Goal: Complete application form: Complete application form

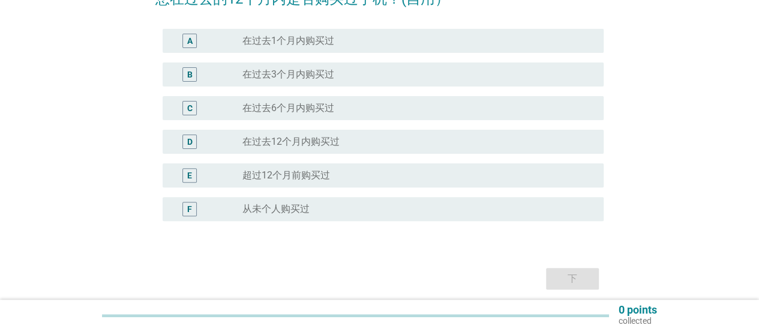
scroll to position [120, 0]
click at [383, 144] on div "radio_button_unchecked 在过去12个月内购买过" at bounding box center [413, 140] width 342 height 12
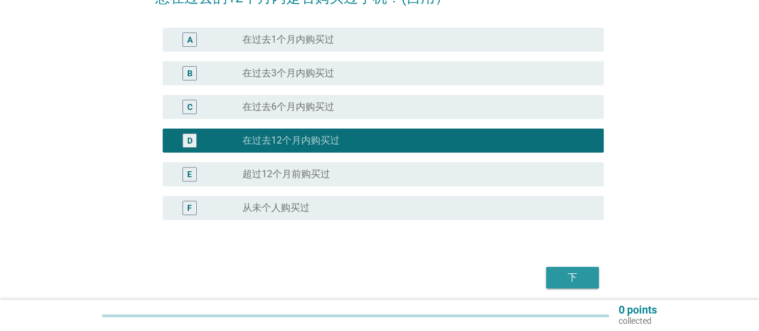
drag, startPoint x: 594, startPoint y: 269, endPoint x: 587, endPoint y: 272, distance: 7.8
click at [589, 272] on button "下" at bounding box center [572, 277] width 53 height 22
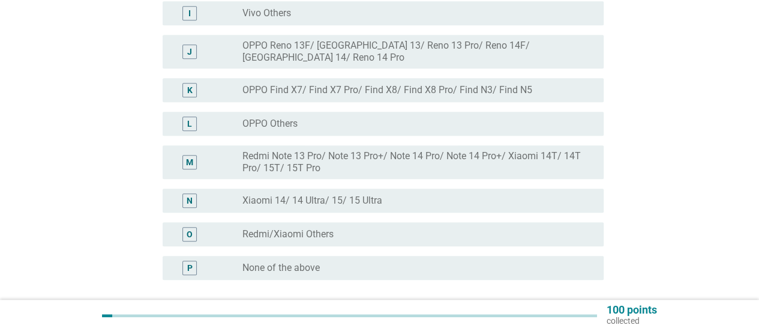
scroll to position [480, 0]
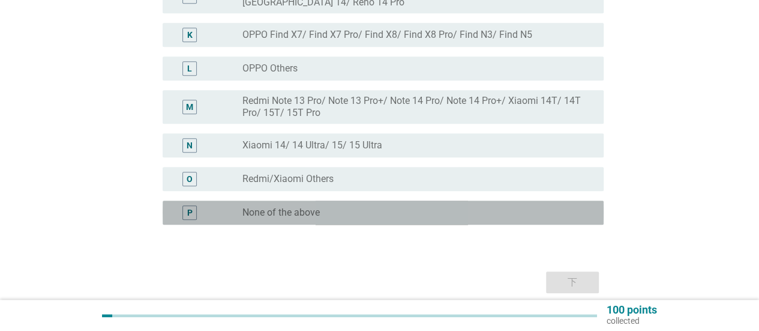
click at [384, 206] on div "radio_button_unchecked None of the above" at bounding box center [413, 212] width 342 height 12
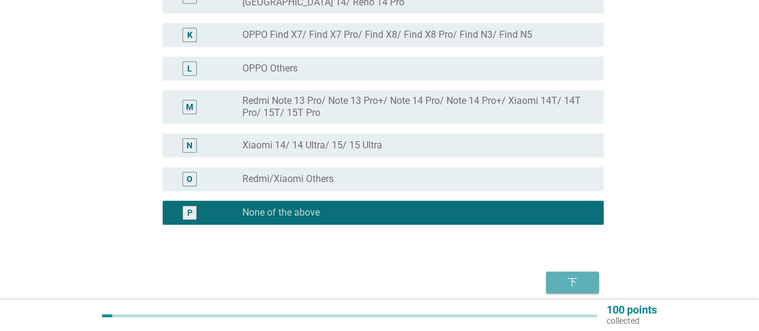
click at [577, 275] on div "下" at bounding box center [573, 282] width 34 height 14
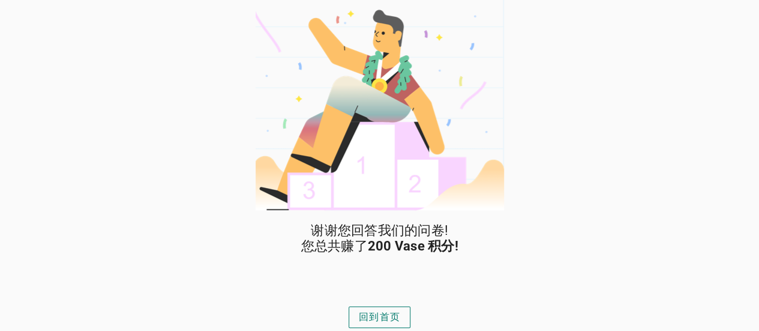
click at [377, 322] on div "回到首页" at bounding box center [379, 317] width 41 height 14
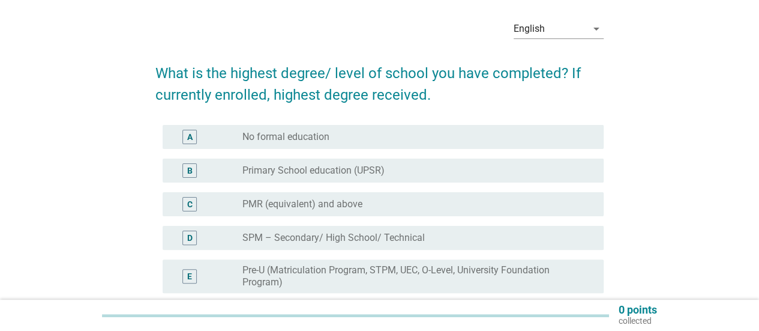
scroll to position [120, 0]
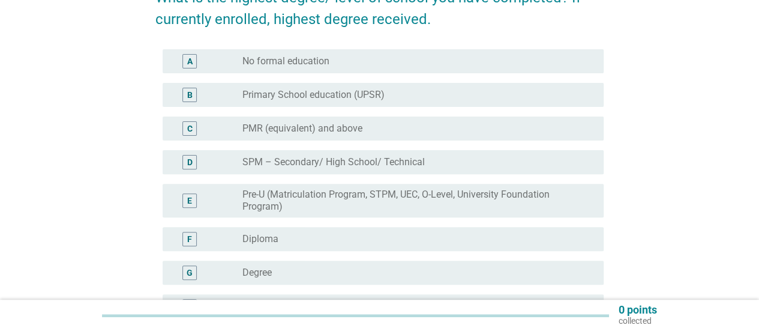
click at [310, 266] on div "radio_button_unchecked Degree" at bounding box center [413, 272] width 342 height 12
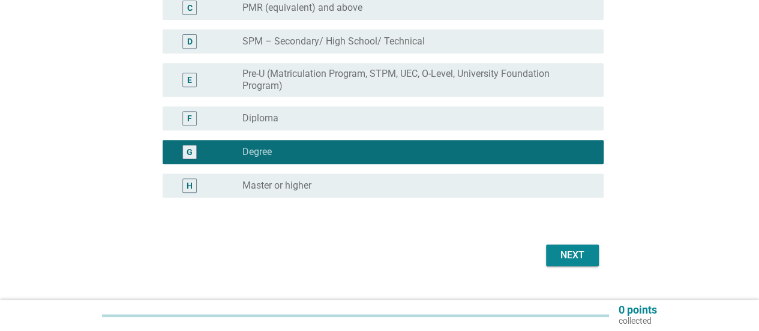
scroll to position [264, 0]
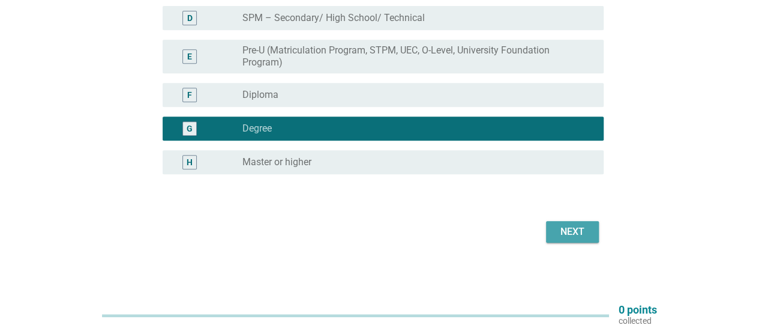
click at [576, 229] on div "Next" at bounding box center [573, 231] width 34 height 14
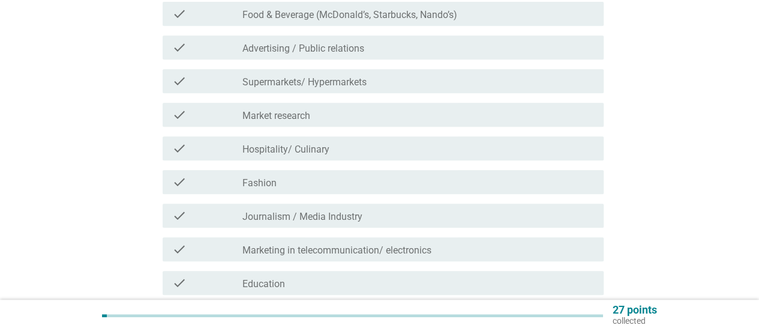
scroll to position [0, 0]
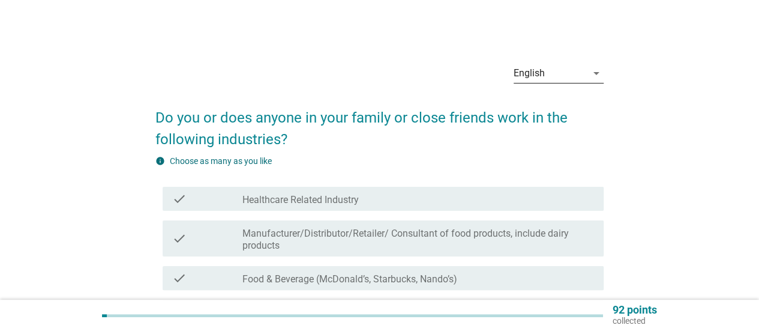
click at [577, 70] on div "English" at bounding box center [550, 73] width 73 height 19
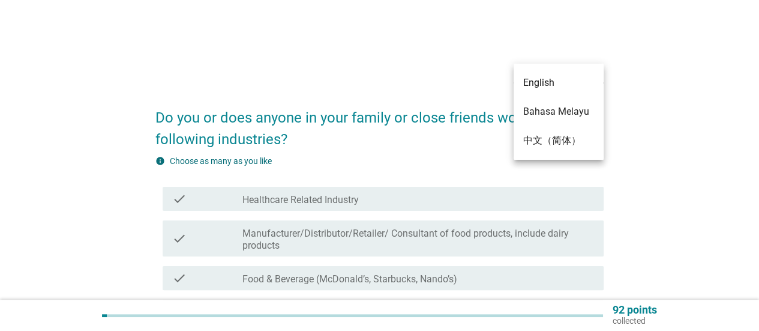
click at [571, 143] on div "中文（简体）" at bounding box center [558, 140] width 71 height 14
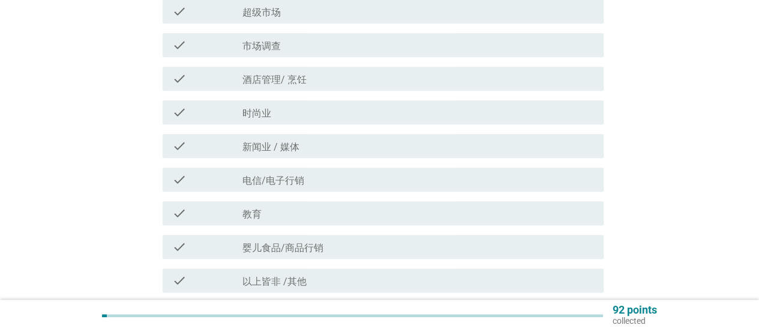
scroll to position [360, 0]
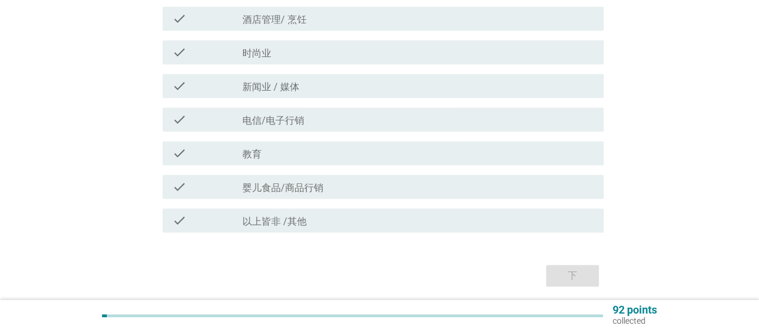
click at [410, 164] on div "check check_box_outline_blank 教育" at bounding box center [383, 153] width 441 height 24
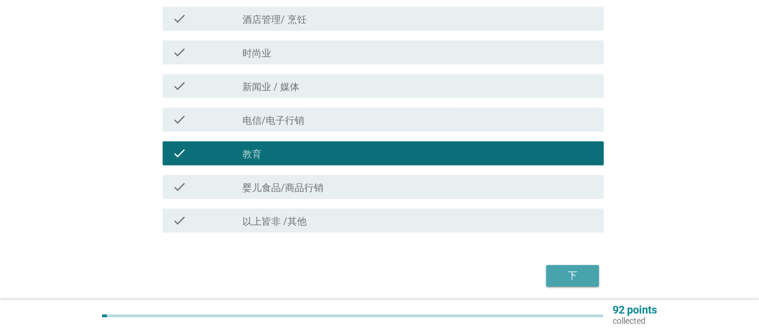
click at [580, 266] on button "下" at bounding box center [572, 276] width 53 height 22
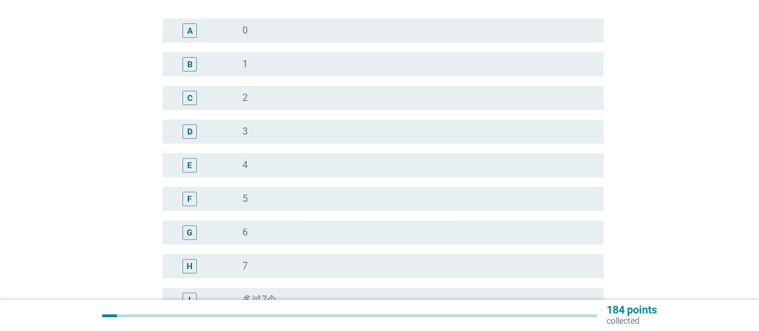
scroll to position [60, 0]
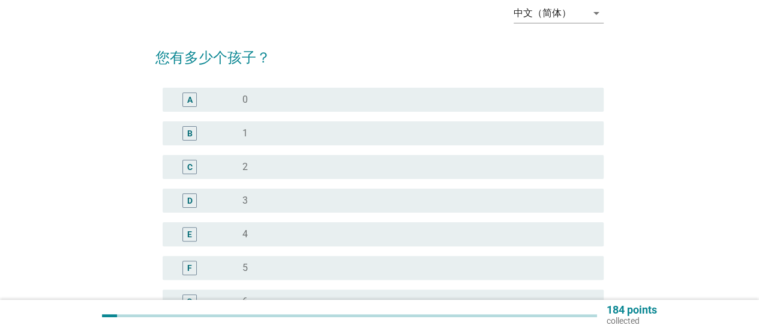
click at [269, 97] on div "radio_button_unchecked 0" at bounding box center [413, 100] width 342 height 12
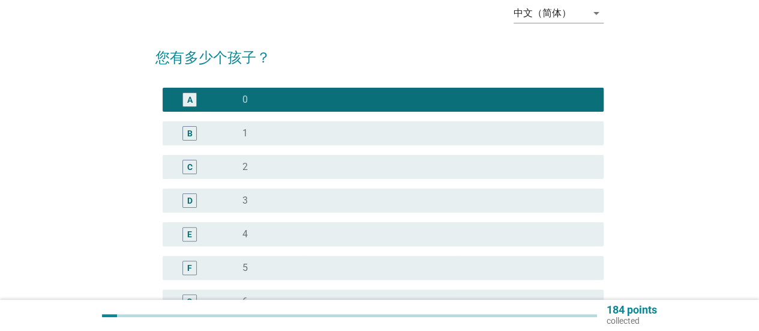
scroll to position [180, 0]
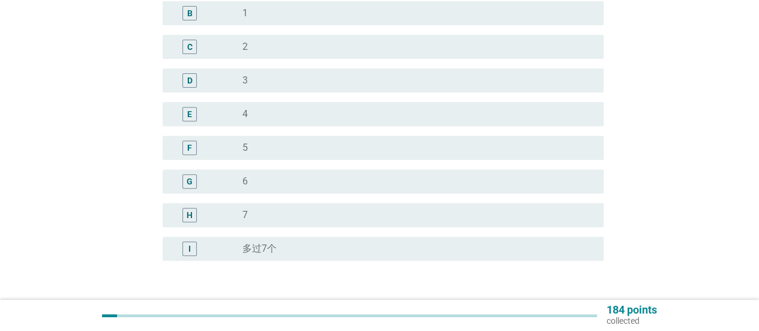
click at [302, 55] on div "C radio_button_unchecked 2" at bounding box center [383, 47] width 441 height 24
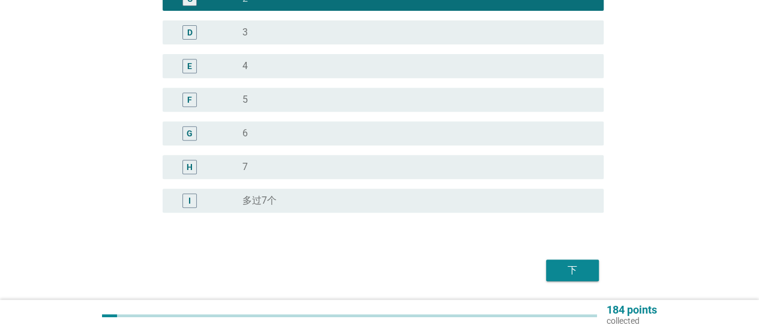
scroll to position [266, 0]
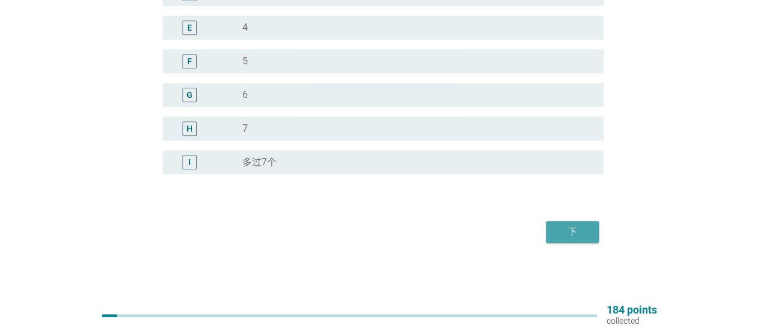
click at [575, 232] on div "下" at bounding box center [573, 231] width 34 height 14
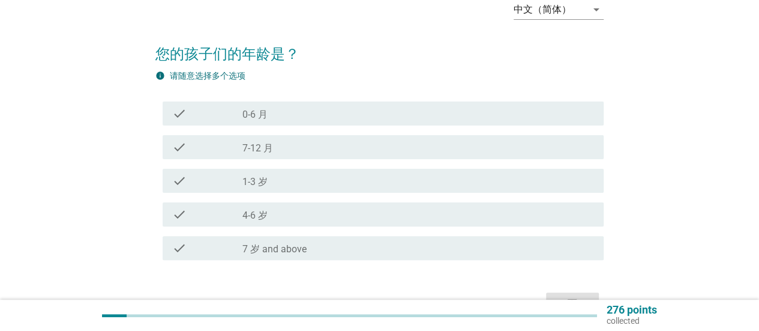
scroll to position [120, 0]
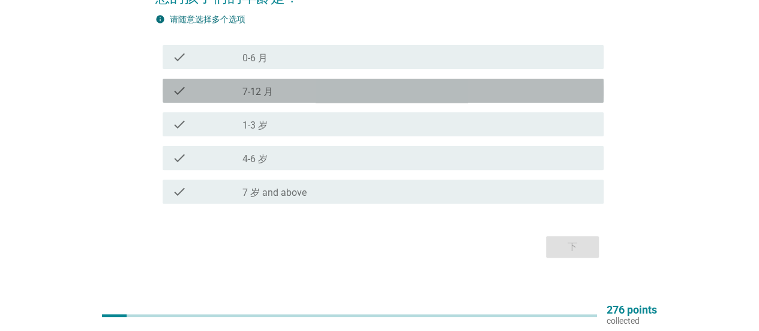
click at [284, 91] on div "check_box_outline_blank 7-12 月" at bounding box center [418, 90] width 352 height 14
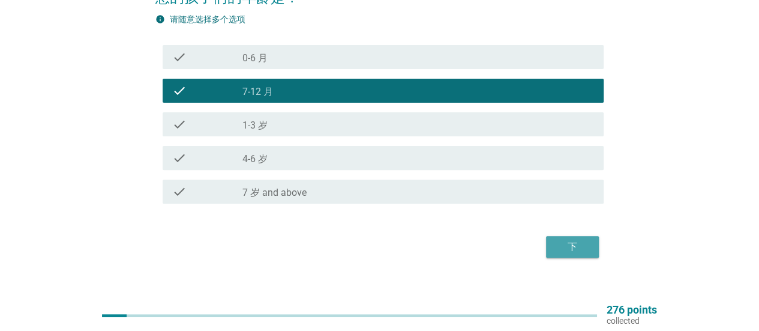
click at [562, 248] on div "下" at bounding box center [573, 246] width 34 height 14
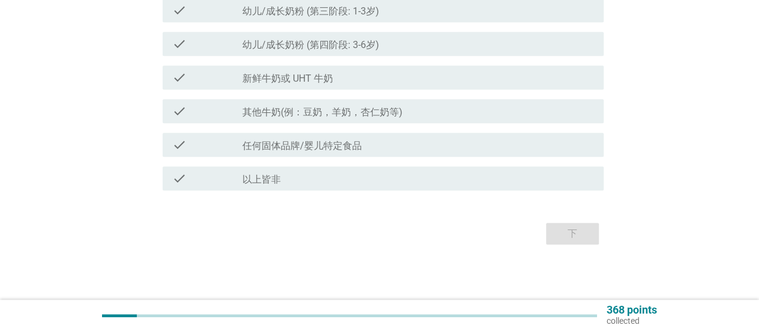
scroll to position [270, 0]
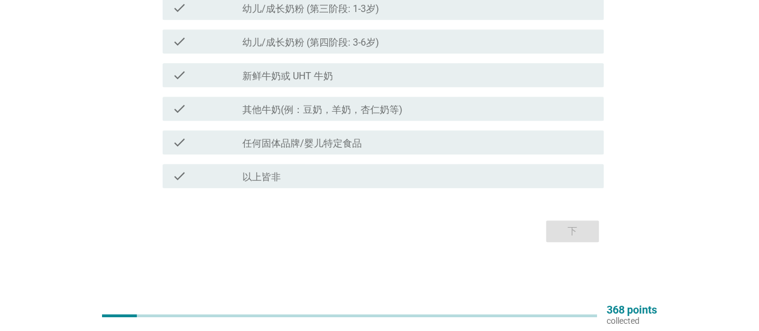
click at [389, 80] on div "check_box_outline_blank 新鲜牛奶或 UHT 牛奶" at bounding box center [418, 75] width 352 height 14
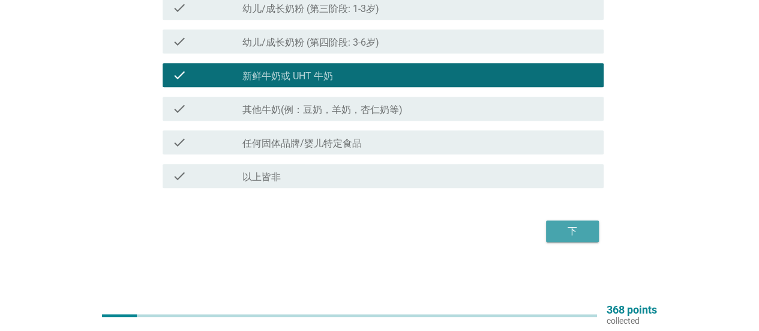
click at [551, 235] on button "下" at bounding box center [572, 231] width 53 height 22
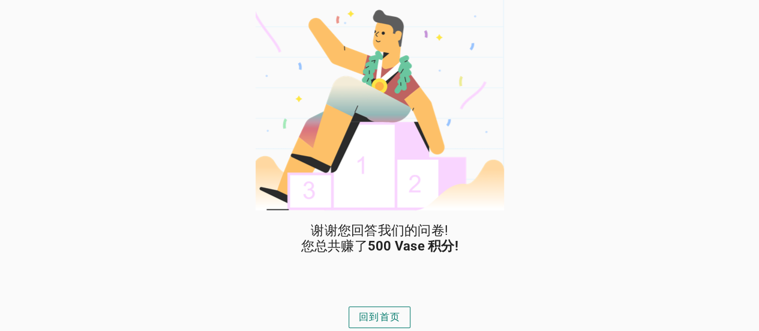
click at [373, 314] on div "回到首页" at bounding box center [379, 317] width 41 height 14
